Goal: Task Accomplishment & Management: Use online tool/utility

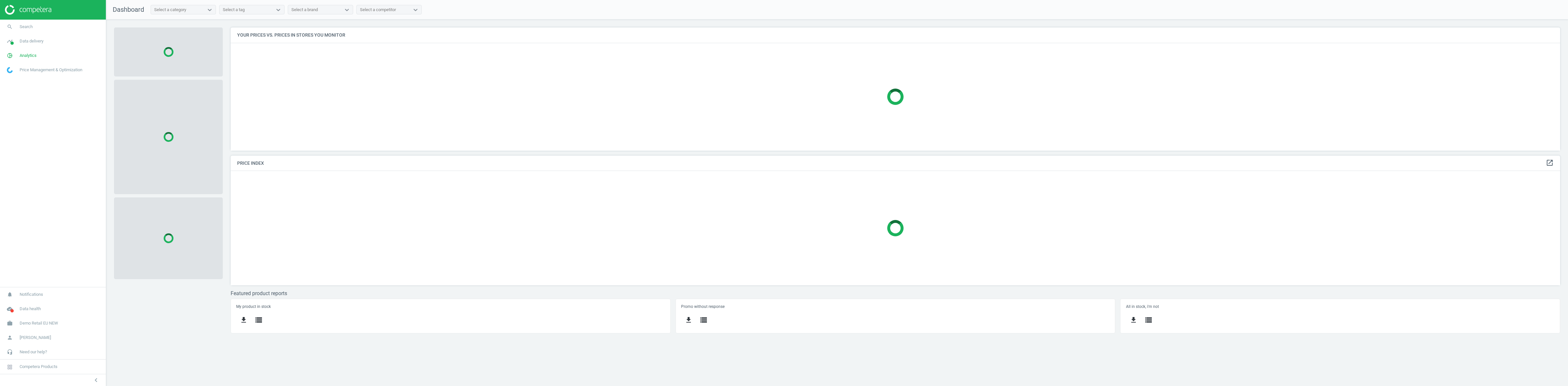
scroll to position [136, 1342]
click at [50, 321] on span "Demo Retail EU NEW" at bounding box center [38, 323] width 38 height 6
click at [26, 300] on link "Switch campaign" at bounding box center [53, 304] width 106 height 10
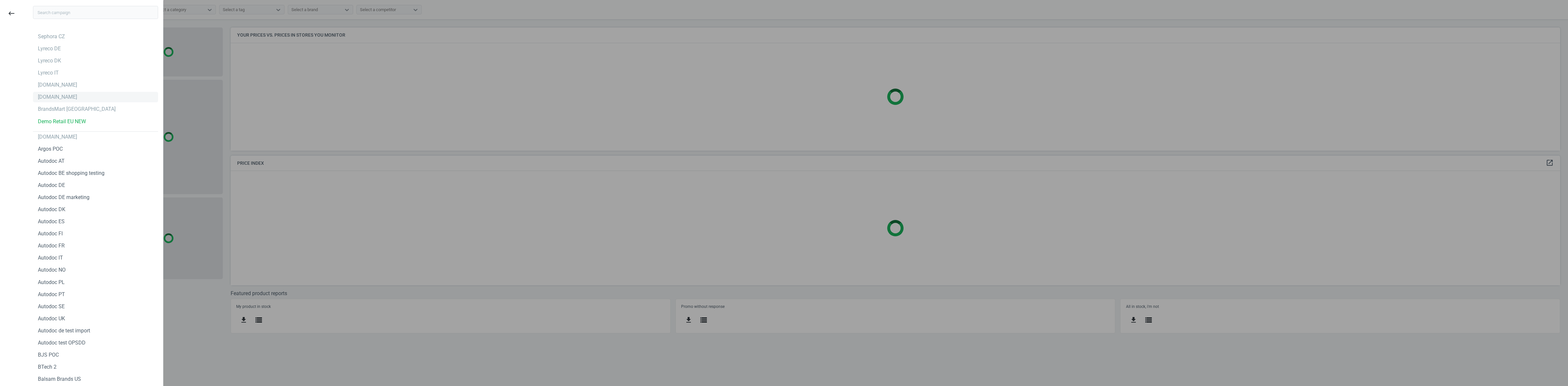
click at [41, 93] on div "[DOMAIN_NAME]" at bounding box center [96, 97] width 125 height 10
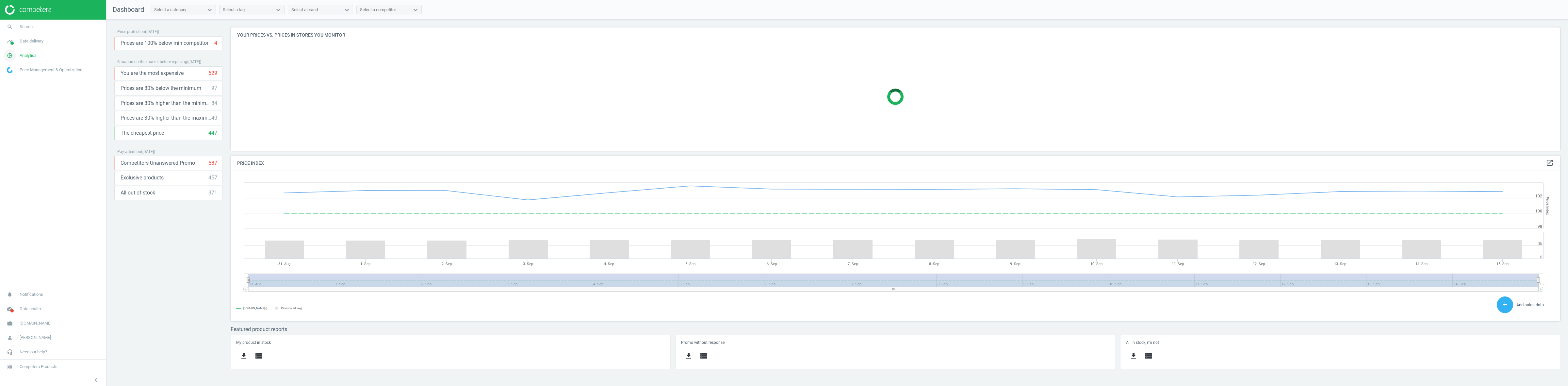
scroll to position [163, 1342]
click at [30, 54] on span "Analytics" at bounding box center [28, 55] width 17 height 6
click at [7, 127] on span "Stores" at bounding box center [13, 128] width 11 height 5
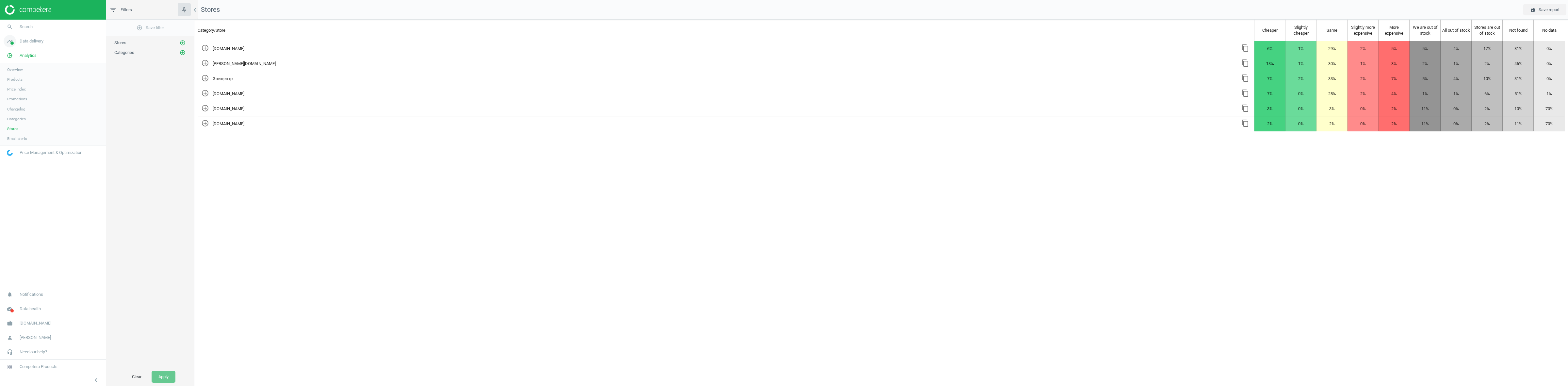
click at [36, 39] on span "Data delivery" at bounding box center [31, 41] width 24 height 6
click at [13, 93] on span "Stores" at bounding box center [13, 94] width 11 height 5
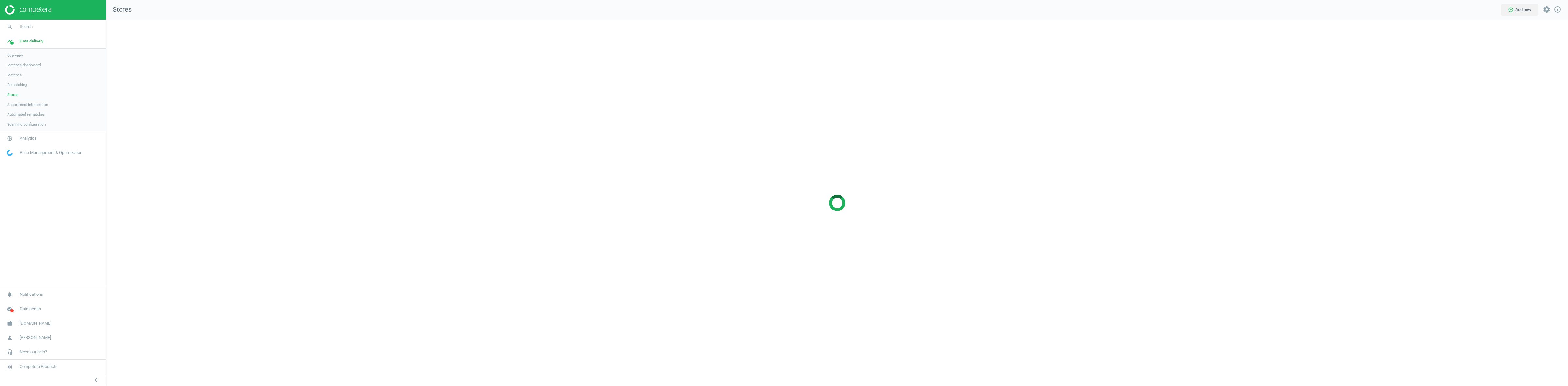
scroll to position [379, 1474]
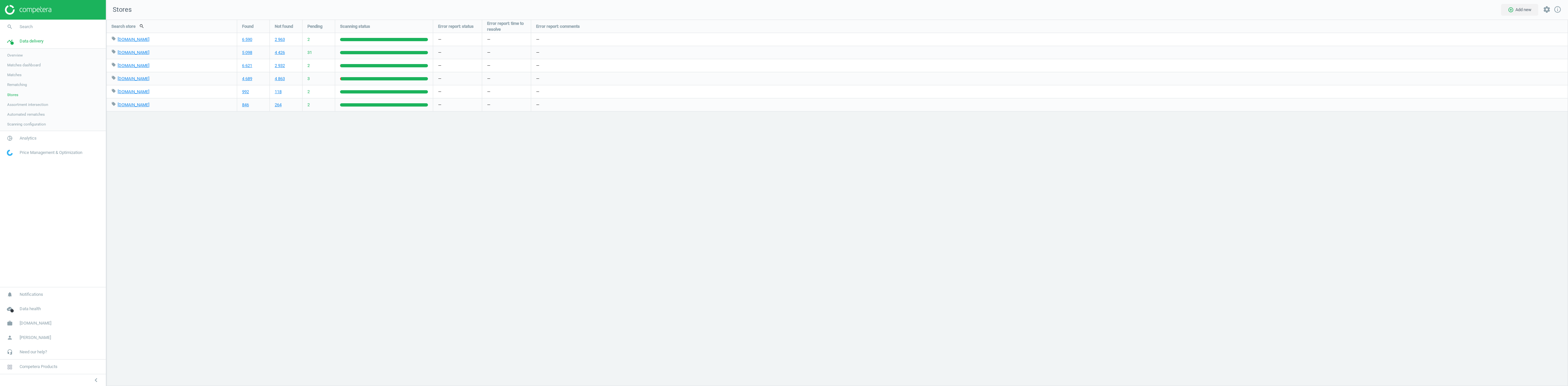
scroll to position [379, 1474]
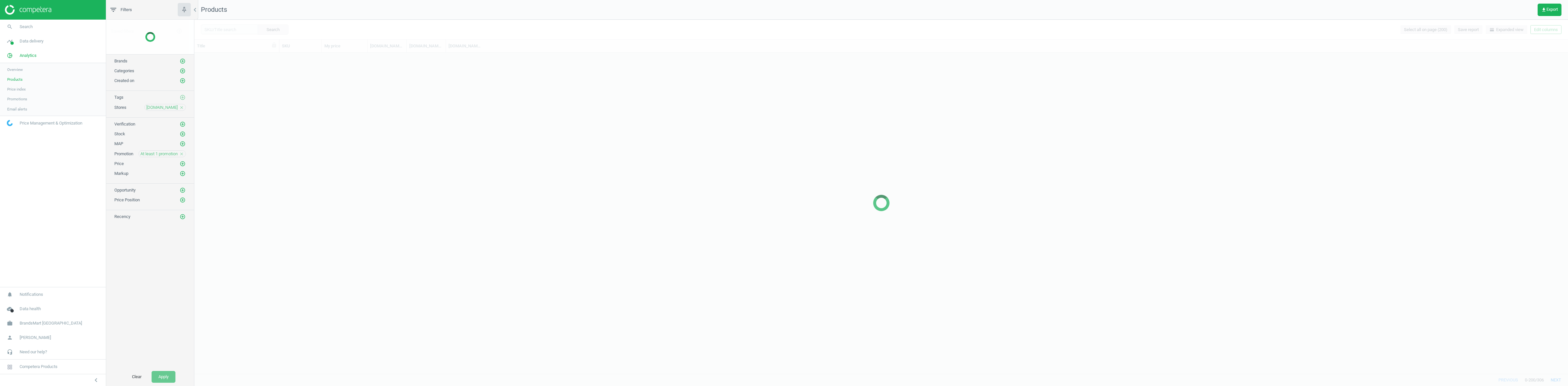
scroll to position [314, 1367]
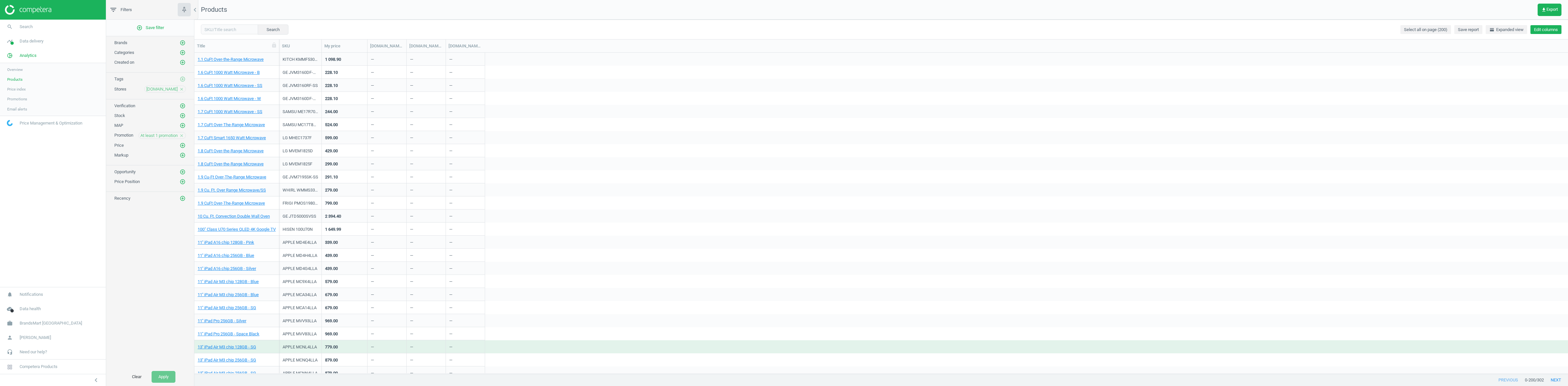
click at [1538, 28] on button "Edit columns" at bounding box center [1545, 29] width 31 height 9
click at [1502, 136] on div "Stores custom fields" at bounding box center [1502, 135] width 40 height 6
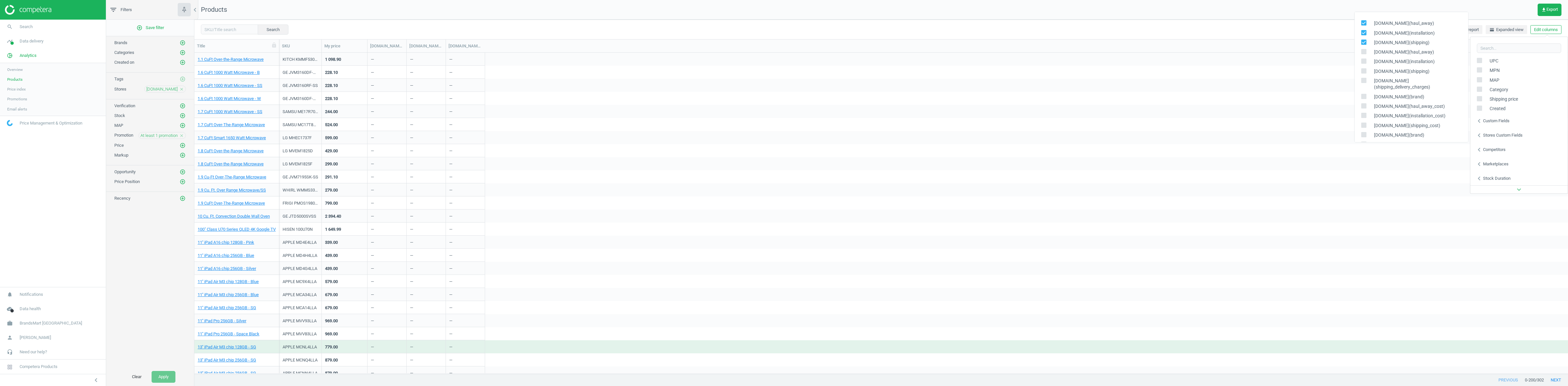
click at [1363, 19] on div "homedepot.com(haul_away)" at bounding box center [1411, 24] width 114 height 10
click at [1365, 25] on icon at bounding box center [1363, 23] width 5 height 5
click at [1365, 25] on input "checkbox" at bounding box center [1363, 23] width 4 height 4
checkbox input "false"
click at [1365, 30] on icon at bounding box center [1363, 32] width 5 height 5
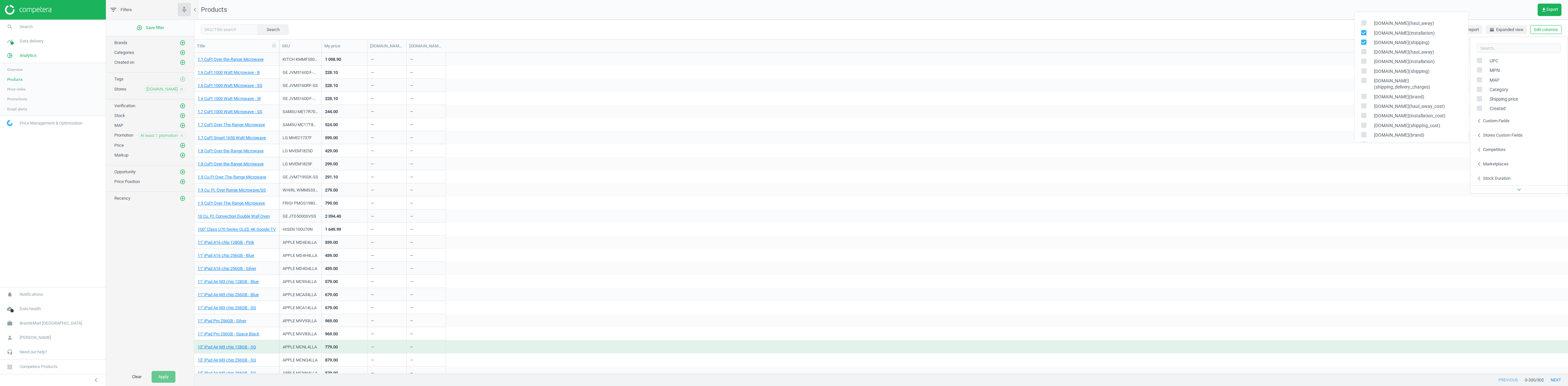
click at [1365, 30] on input "checkbox" at bounding box center [1363, 32] width 4 height 4
checkbox input "false"
click at [1365, 43] on input "checkbox" at bounding box center [1363, 41] width 4 height 4
checkbox input "false"
click at [1363, 51] on input "checkbox" at bounding box center [1363, 51] width 4 height 4
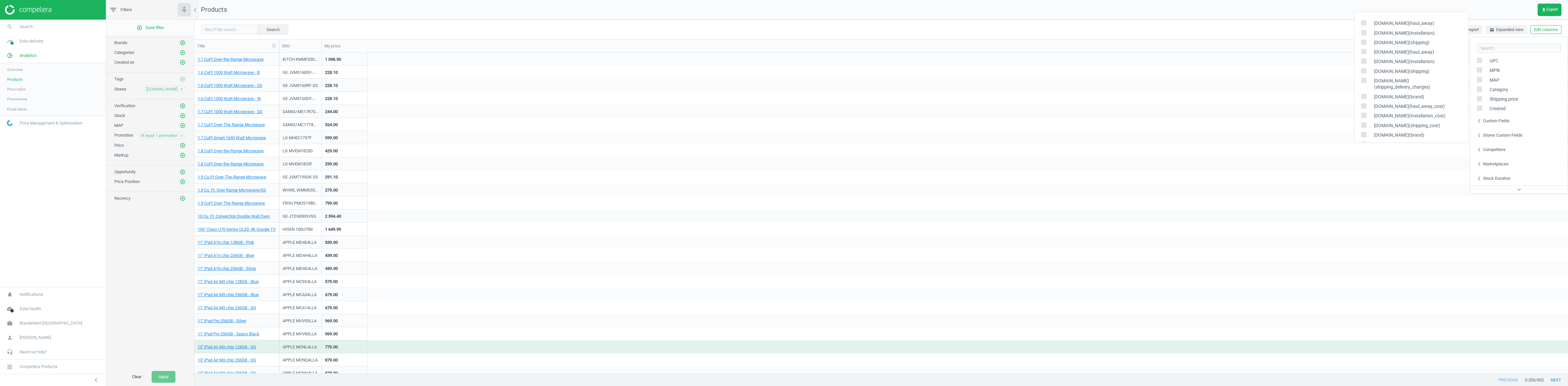
checkbox input "true"
click at [1365, 61] on input "checkbox" at bounding box center [1363, 61] width 4 height 4
checkbox input "true"
click at [1364, 69] on input "checkbox" at bounding box center [1363, 71] width 4 height 4
checkbox input "true"
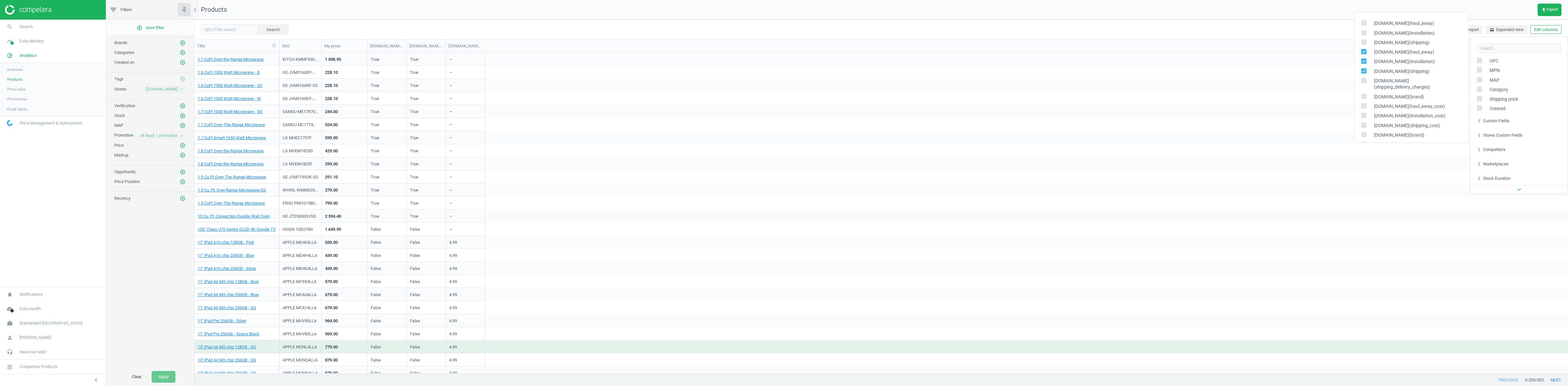
click at [489, 21] on div "Search Select all on page (200) Save report horizontal_split Expanded view Edit…" at bounding box center [881, 29] width 1374 height 19
drag, startPoint x: 404, startPoint y: 46, endPoint x: 444, endPoint y: 40, distance: 40.4
click at [444, 40] on div at bounding box center [443, 46] width 7 height 13
drag, startPoint x: 483, startPoint y: 46, endPoint x: 584, endPoint y: 50, distance: 101.1
click at [584, 50] on div at bounding box center [586, 46] width 7 height 13
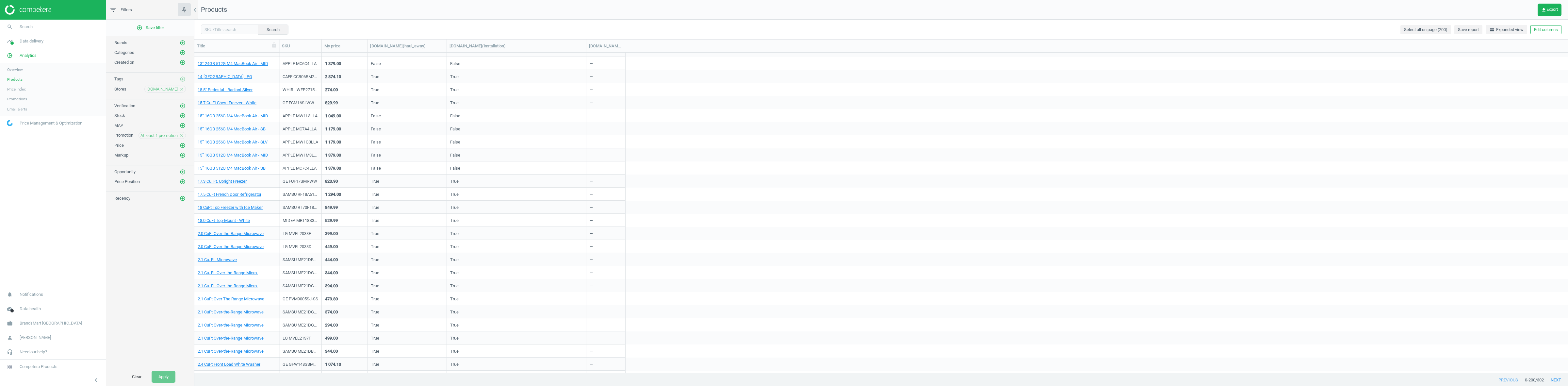
scroll to position [490, 0]
click at [237, 251] on link "2.1 CuFt Over-the-Range Microwave" at bounding box center [231, 249] width 66 height 6
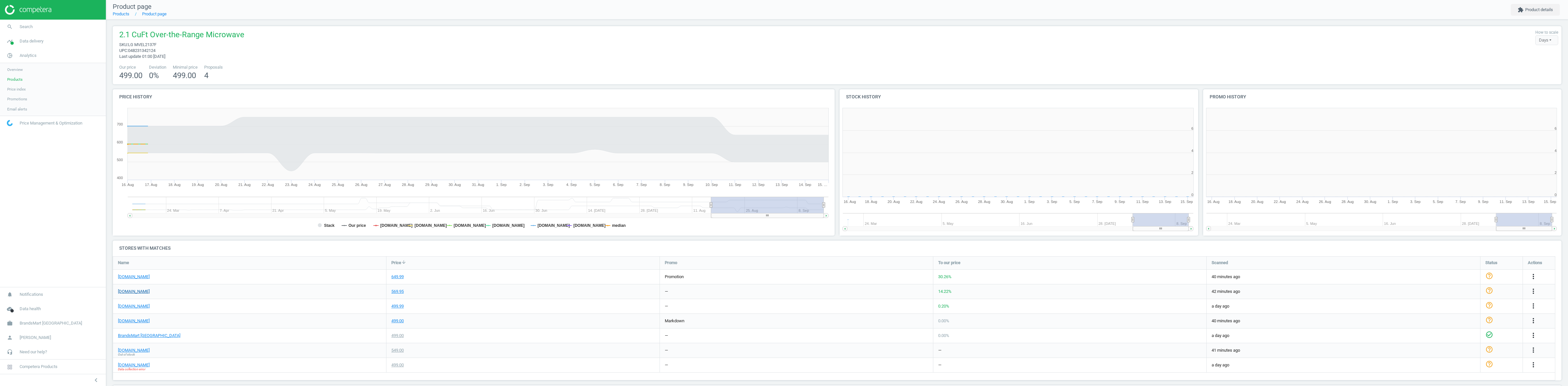
scroll to position [60, 1455]
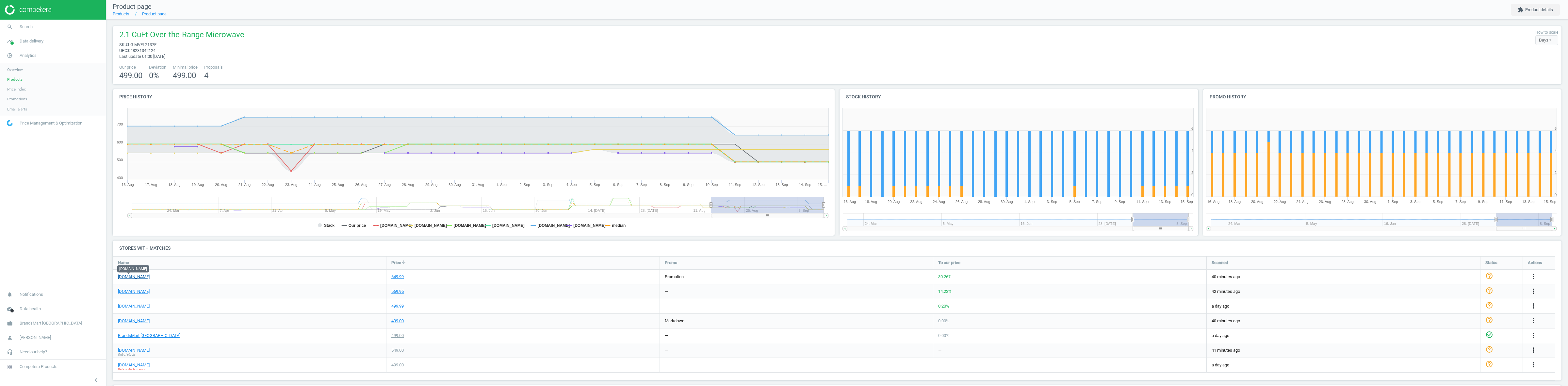
click at [122, 279] on link "costco.com" at bounding box center [134, 277] width 32 height 6
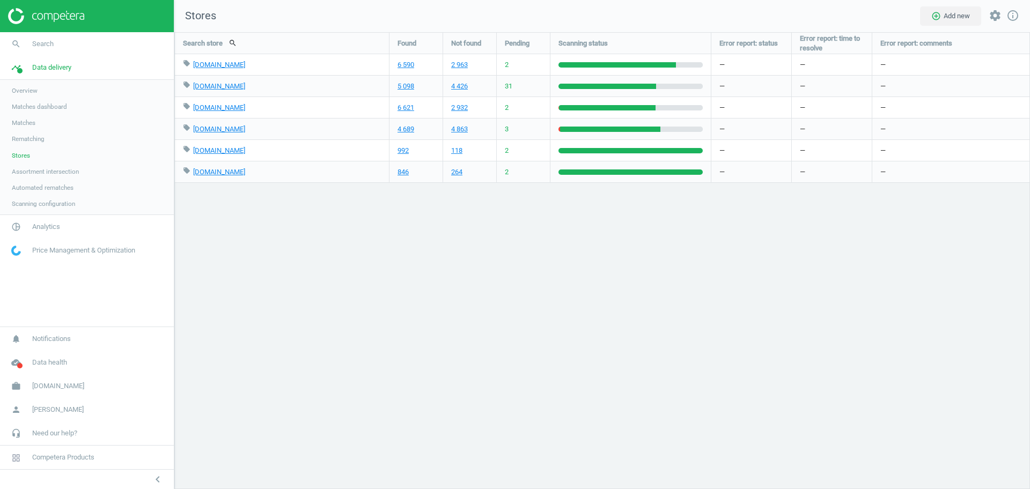
scroll to position [478, 877]
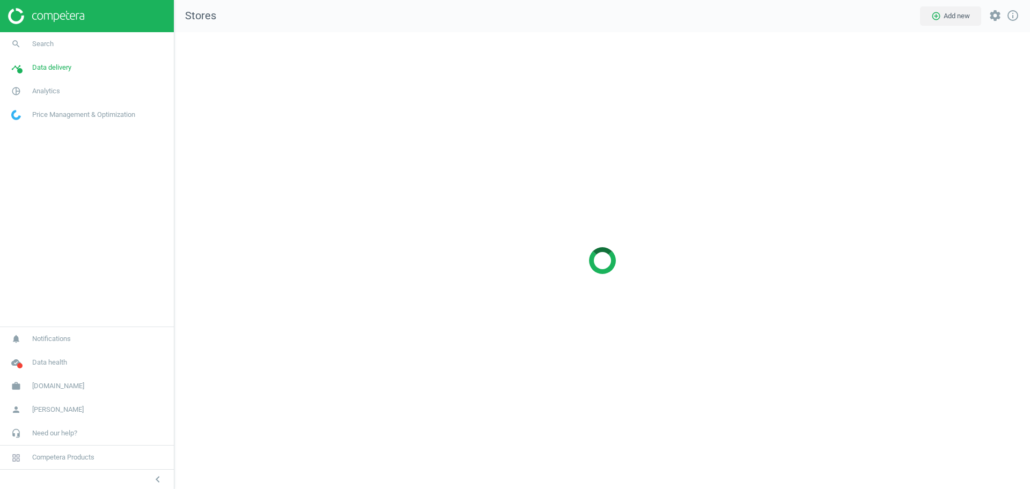
scroll to position [478, 877]
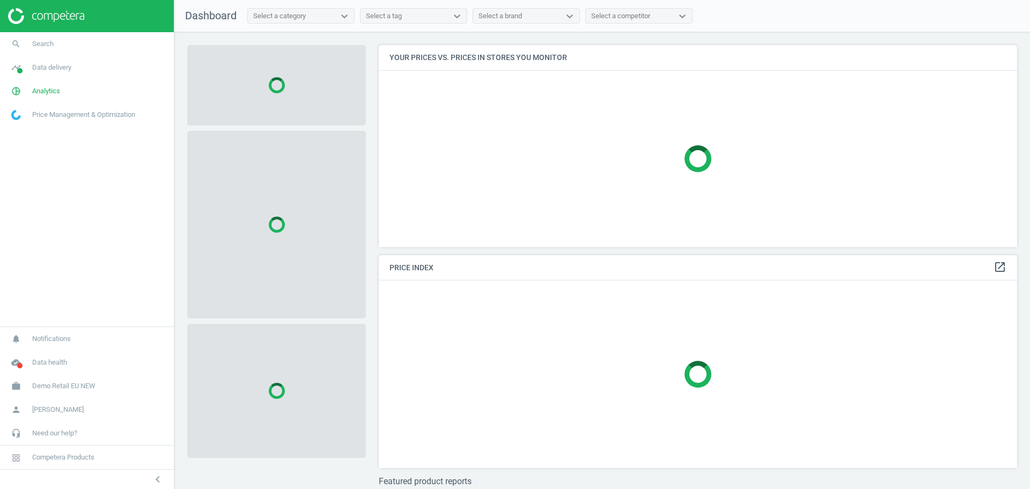
scroll to position [223, 649]
click at [65, 394] on link "work Demo Retail EU NEW" at bounding box center [87, 387] width 174 height 24
click at [41, 374] on span "Campaign settings" at bounding box center [38, 371] width 53 height 9
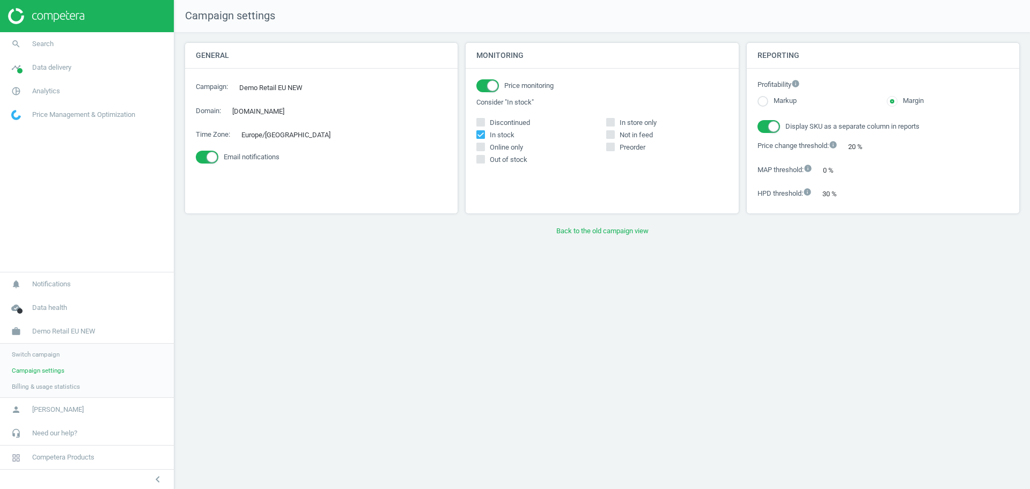
click at [53, 362] on div "Switch campaign Campaign settings Billing & usage statistics" at bounding box center [87, 371] width 174 height 54
click at [58, 351] on span "Switch campaign" at bounding box center [36, 354] width 48 height 9
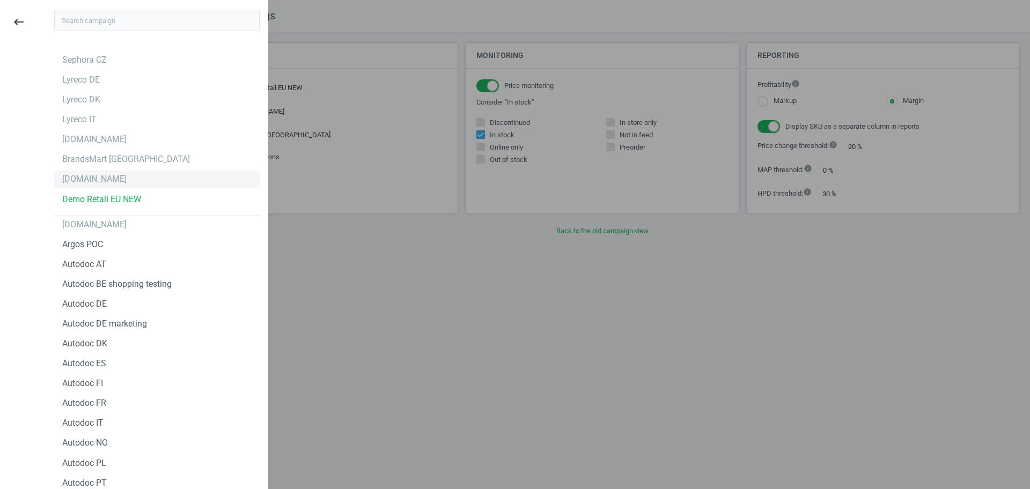
click at [83, 181] on div "[DOMAIN_NAME]" at bounding box center [157, 179] width 206 height 17
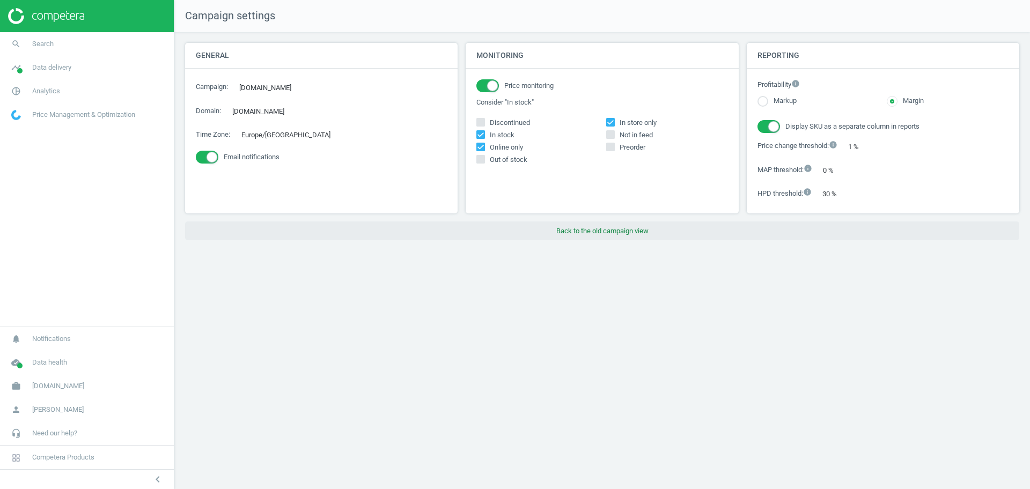
click at [604, 233] on button "Back to the old campaign view" at bounding box center [602, 231] width 835 height 19
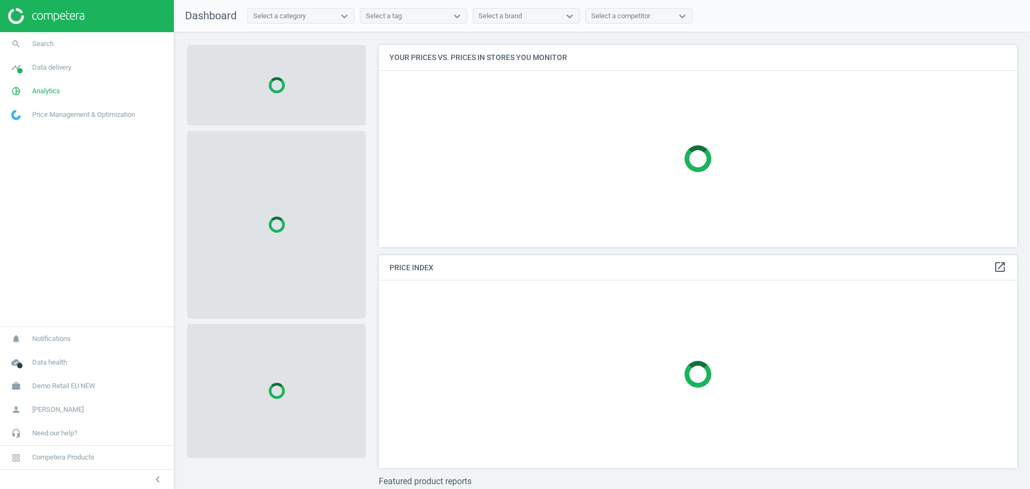
scroll to position [223, 649]
click at [77, 383] on span "Demo Retail EU NEW" at bounding box center [63, 387] width 63 height 10
click at [45, 354] on span "Switch campaign" at bounding box center [36, 354] width 48 height 9
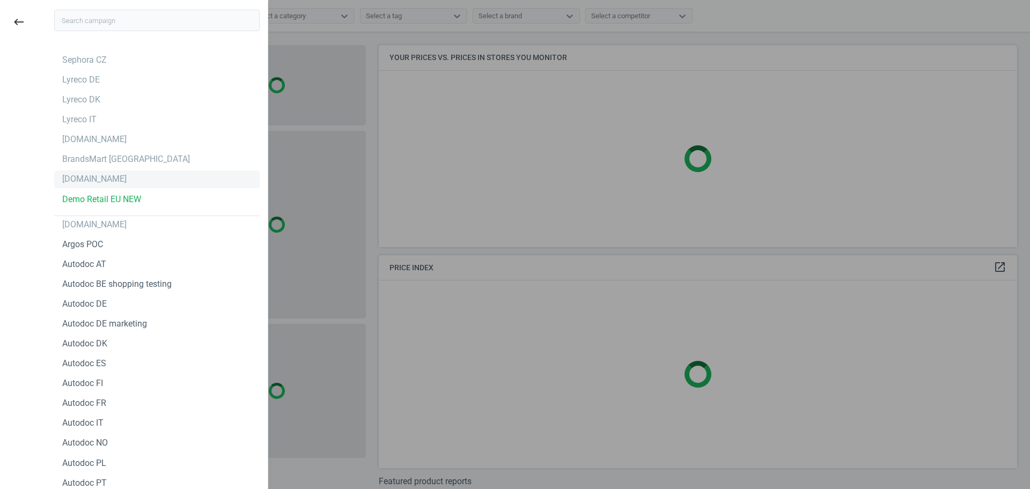
click at [67, 186] on div "[DOMAIN_NAME]" at bounding box center [157, 179] width 206 height 17
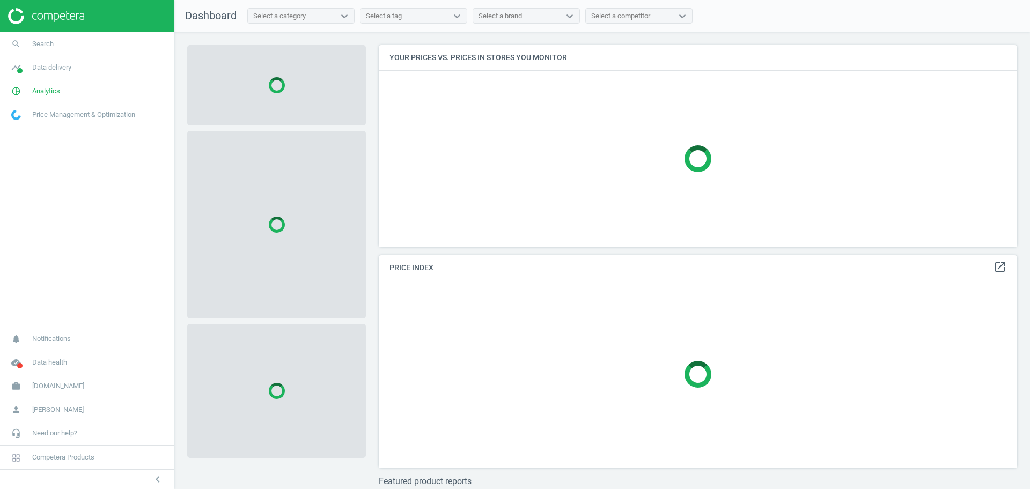
scroll to position [223, 649]
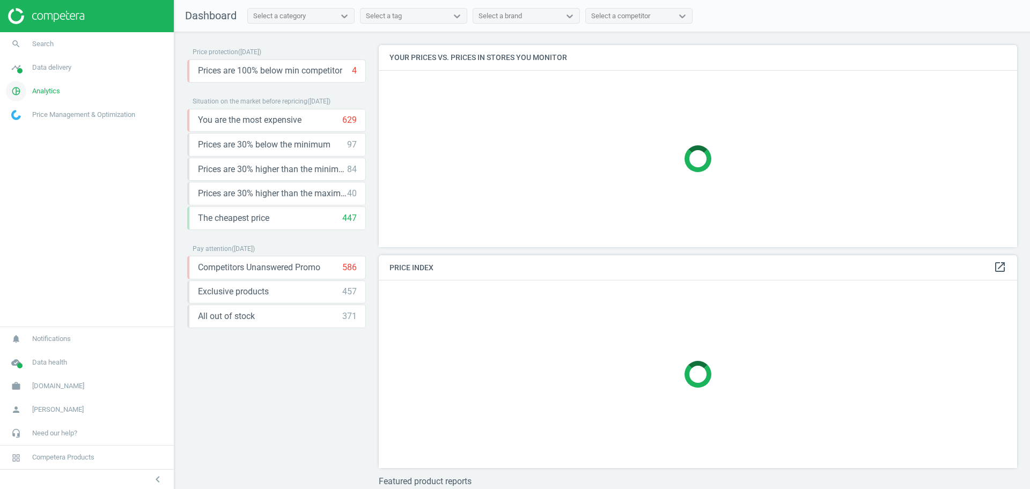
click at [58, 89] on span "Analytics" at bounding box center [46, 91] width 28 height 10
click at [23, 132] on span "Products" at bounding box center [24, 130] width 25 height 9
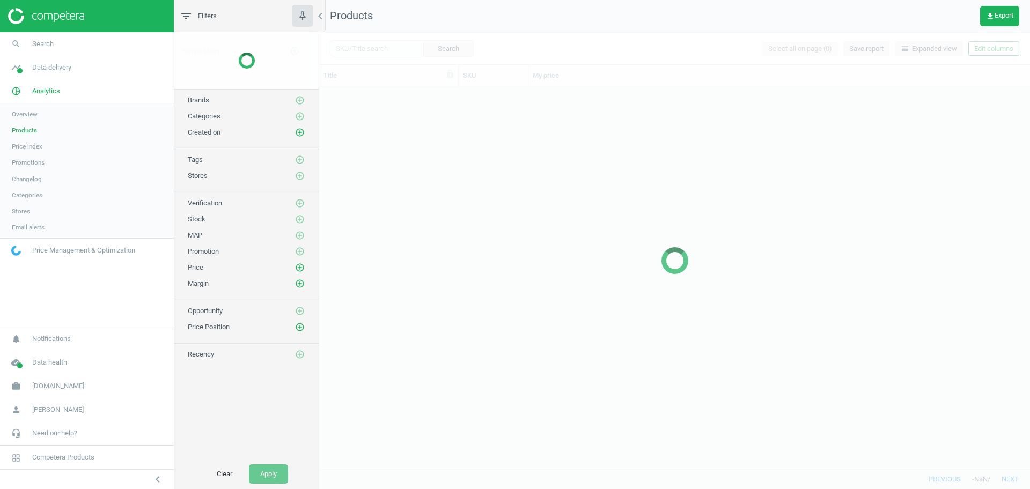
scroll to position [372, 701]
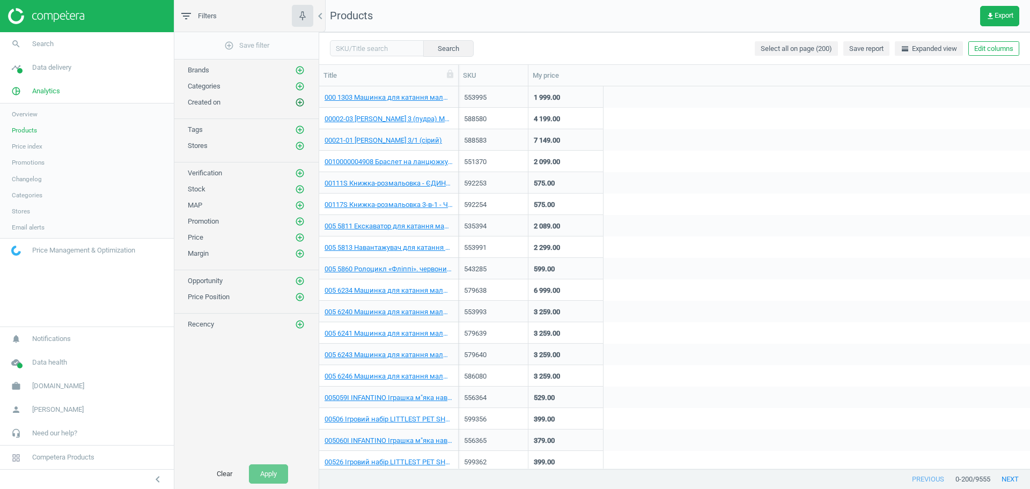
click at [301, 103] on icon "add_circle_outline" at bounding box center [300, 103] width 10 height 10
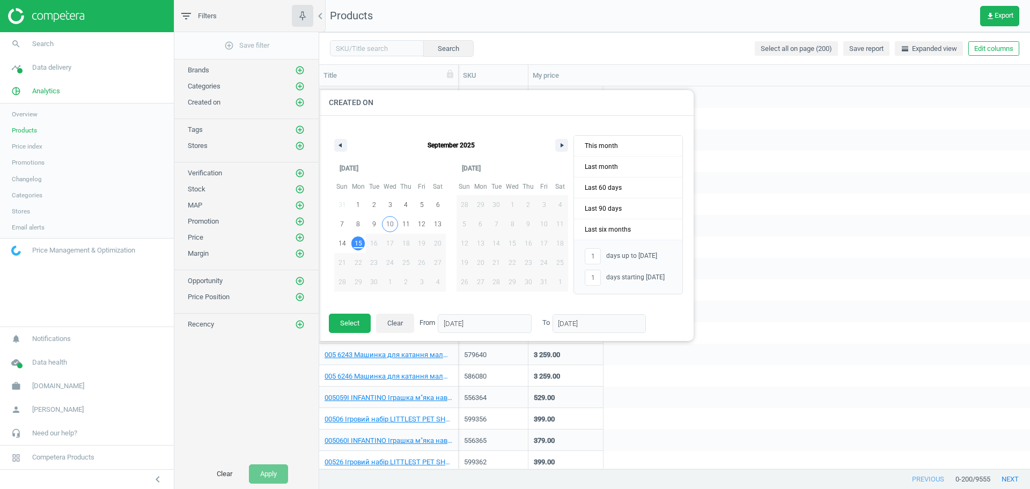
click at [394, 227] on span "10" at bounding box center [390, 224] width 16 height 14
type input "-"
type input "[DATE]"
click at [407, 223] on span "11" at bounding box center [406, 224] width 8 height 19
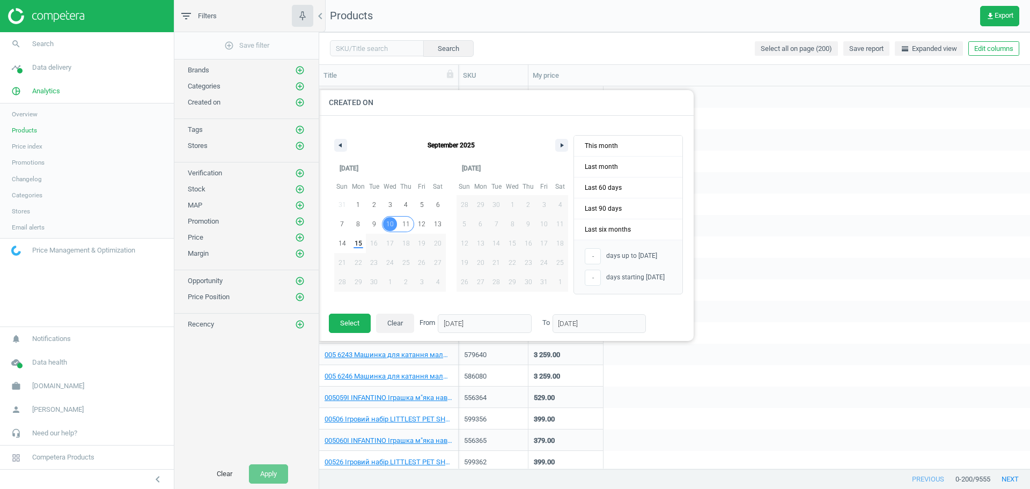
type input "[DATE]"
click at [410, 224] on span "11" at bounding box center [406, 224] width 16 height 14
type input "[DATE]"
click at [360, 250] on span "15" at bounding box center [359, 243] width 8 height 19
type input "5"
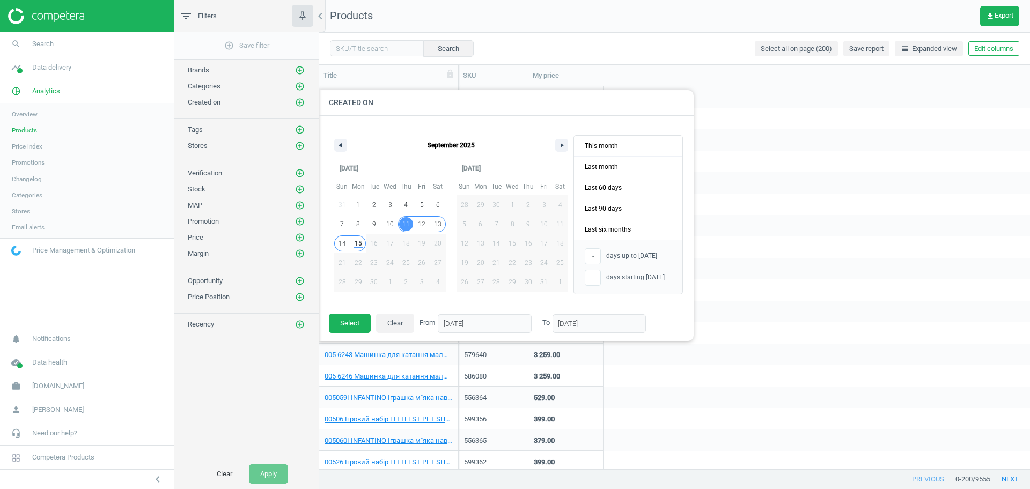
type input "[DATE]"
click at [358, 327] on button "Select" at bounding box center [350, 323] width 42 height 19
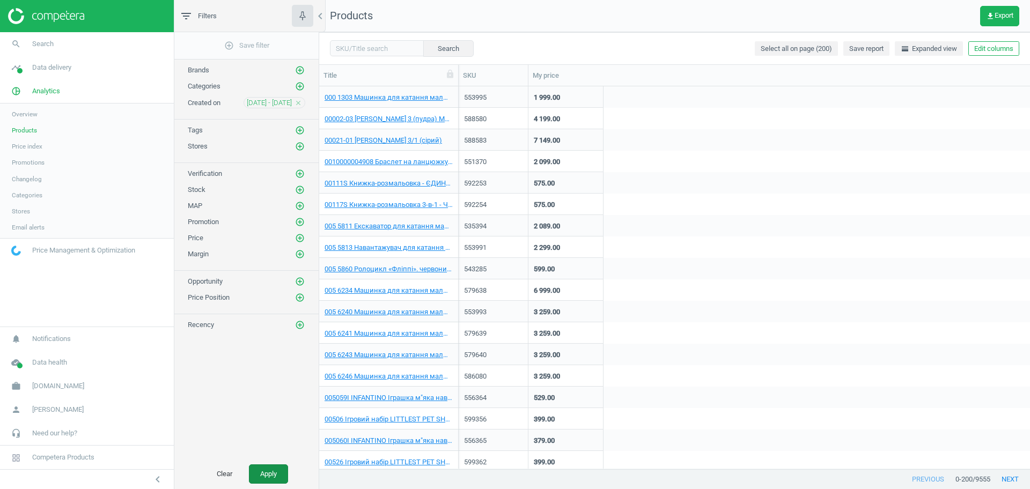
click at [274, 466] on button "Apply" at bounding box center [268, 474] width 39 height 19
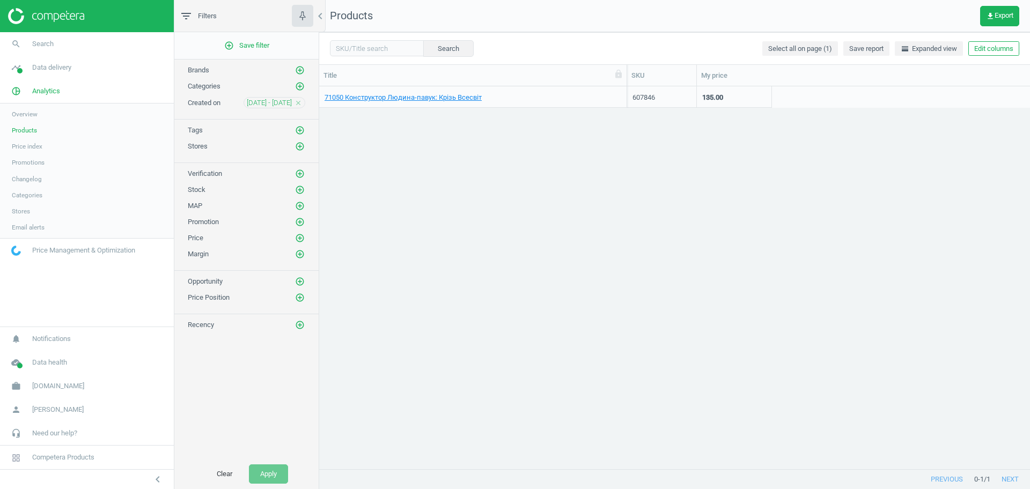
drag, startPoint x: 457, startPoint y: 83, endPoint x: 646, endPoint y: 71, distance: 189.3
click at [632, 71] on div at bounding box center [626, 75] width 11 height 21
click at [1008, 55] on button "Edit columns" at bounding box center [994, 48] width 51 height 15
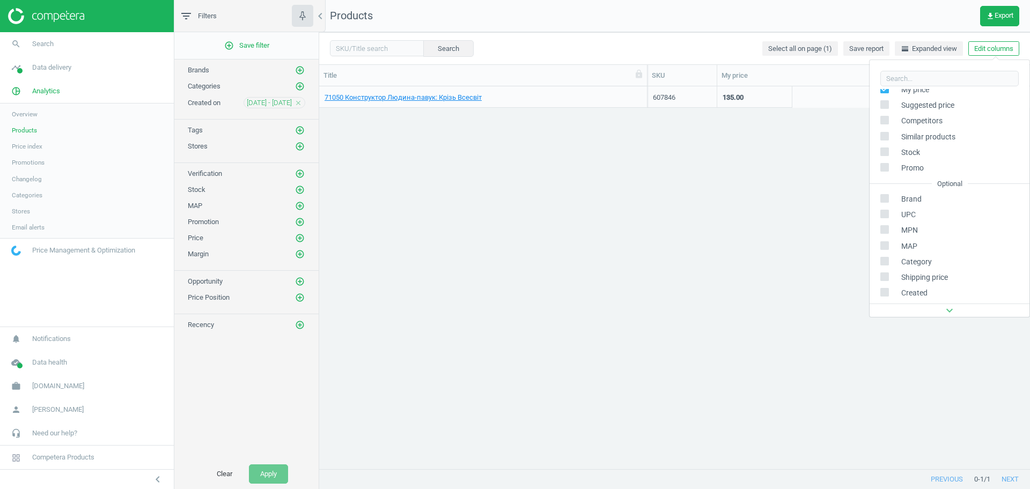
scroll to position [134, 0]
drag, startPoint x: 888, startPoint y: 212, endPoint x: 883, endPoint y: 218, distance: 7.7
click at [887, 212] on input "checkbox" at bounding box center [885, 212] width 7 height 7
checkbox input "true"
click at [792, 288] on div "71050 Конструктор Людина-павук: Крізь Всесвіт 607846 135.00 [DATE]" at bounding box center [674, 277] width 711 height 383
